Goal: Transaction & Acquisition: Purchase product/service

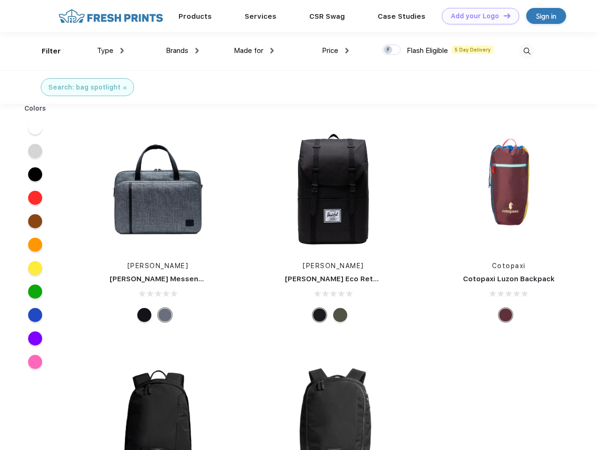
click at [477, 16] on link "Add your Logo Design Tool" at bounding box center [480, 16] width 77 height 16
click at [0, 0] on div "Design Tool" at bounding box center [0, 0] width 0 height 0
click at [503, 15] on link "Add your Logo Design Tool" at bounding box center [480, 16] width 77 height 16
click at [45, 51] on div "Filter" at bounding box center [51, 51] width 19 height 11
click at [111, 51] on span "Type" at bounding box center [105, 50] width 16 height 8
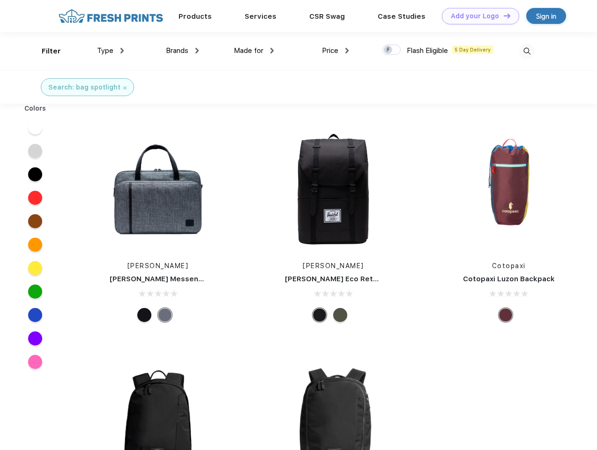
click at [182, 51] on span "Brands" at bounding box center [177, 50] width 23 height 8
click at [254, 51] on span "Made for" at bounding box center [249, 50] width 30 height 8
click at [336, 51] on span "Price" at bounding box center [330, 50] width 16 height 8
click at [392, 50] on div at bounding box center [392, 50] width 18 height 10
click at [389, 50] on input "checkbox" at bounding box center [386, 47] width 6 height 6
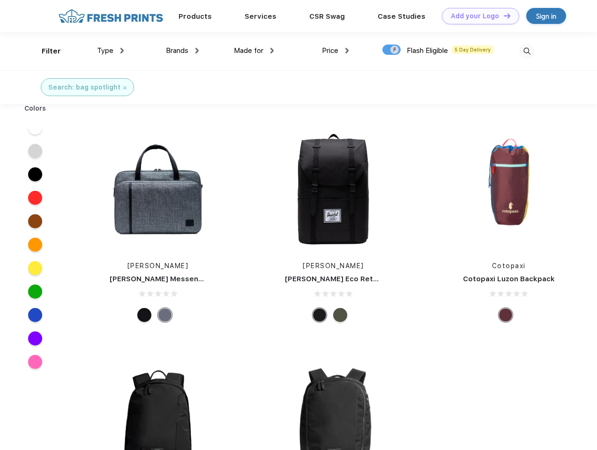
click at [527, 51] on img at bounding box center [526, 51] width 15 height 15
